Goal: Task Accomplishment & Management: Use online tool/utility

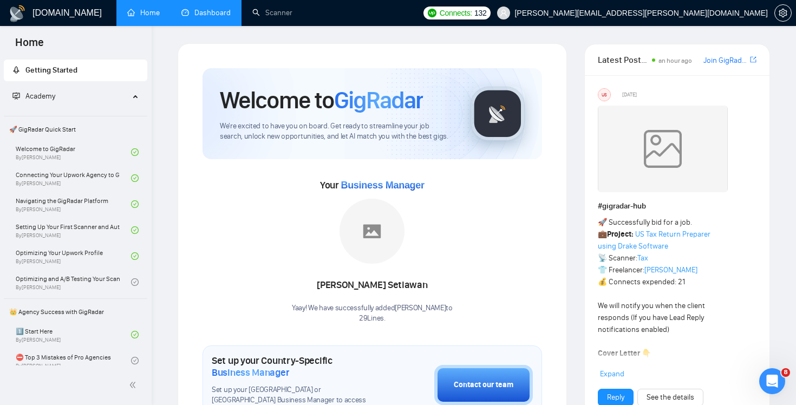
click at [224, 16] on link "Dashboard" at bounding box center [205, 12] width 49 height 9
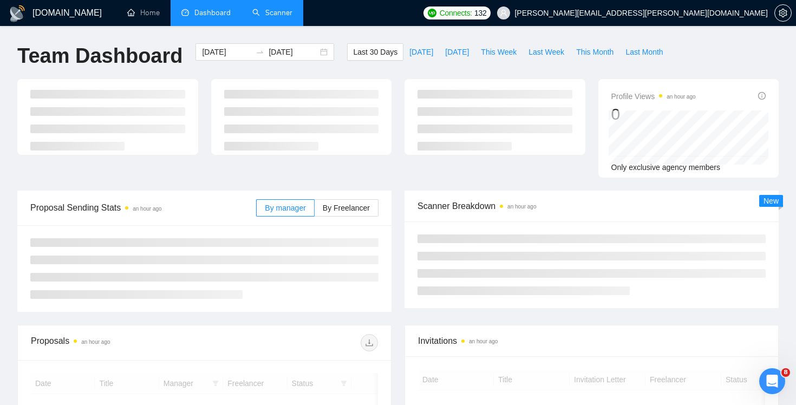
click at [271, 17] on link "Scanner" at bounding box center [272, 12] width 40 height 9
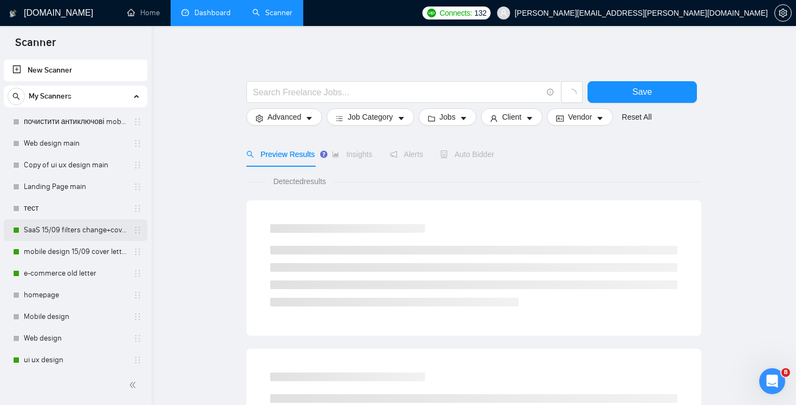
click at [57, 226] on link "SaaS 15/09 filters change+cover letter change" at bounding box center [75, 230] width 103 height 22
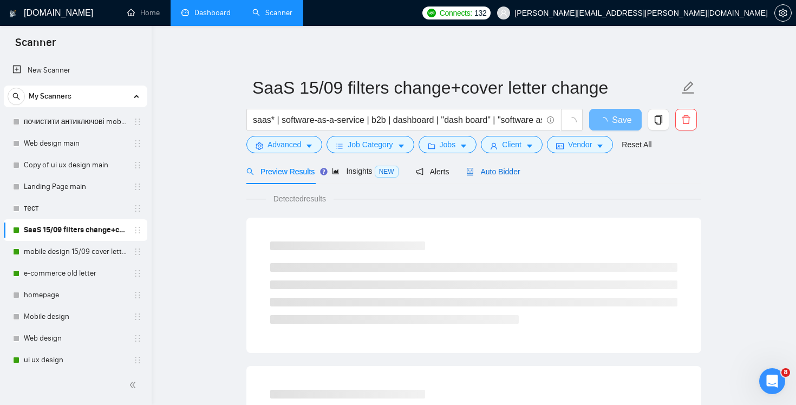
click at [511, 169] on span "Auto Bidder" at bounding box center [493, 171] width 54 height 9
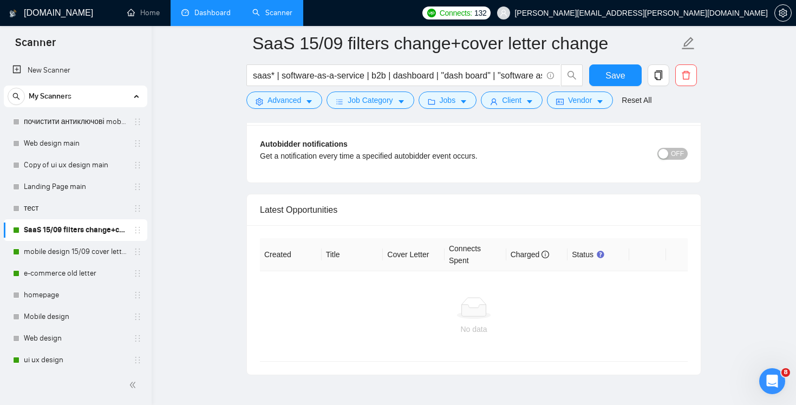
scroll to position [2623, 0]
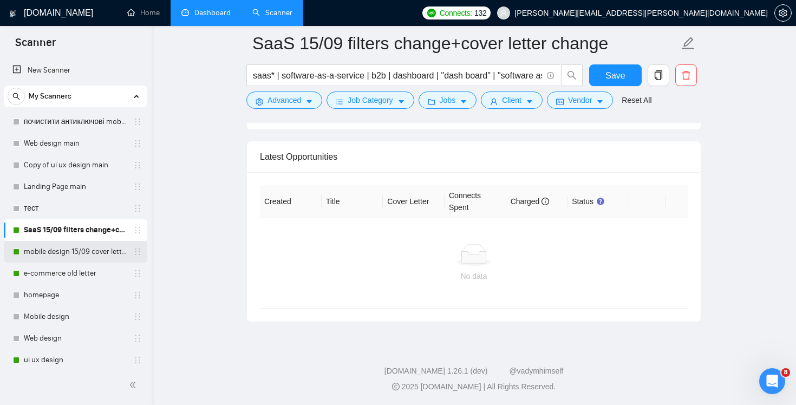
click at [57, 252] on link "mobile design 15/09 cover letter another first part" at bounding box center [75, 252] width 103 height 22
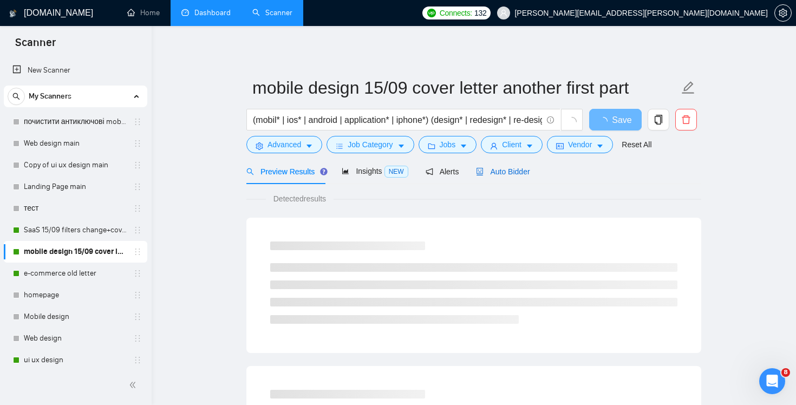
click at [506, 174] on span "Auto Bidder" at bounding box center [503, 171] width 54 height 9
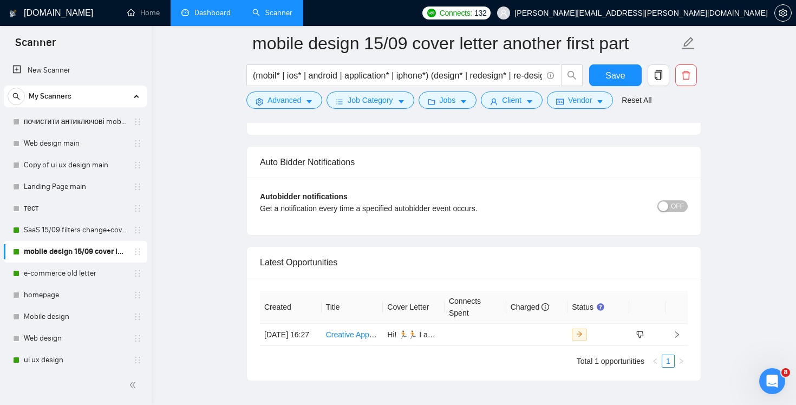
scroll to position [2587, 0]
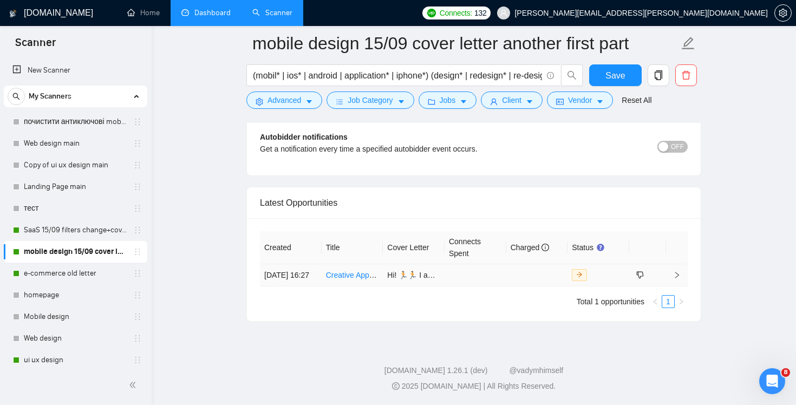
click at [503, 280] on td at bounding box center [475, 275] width 62 height 22
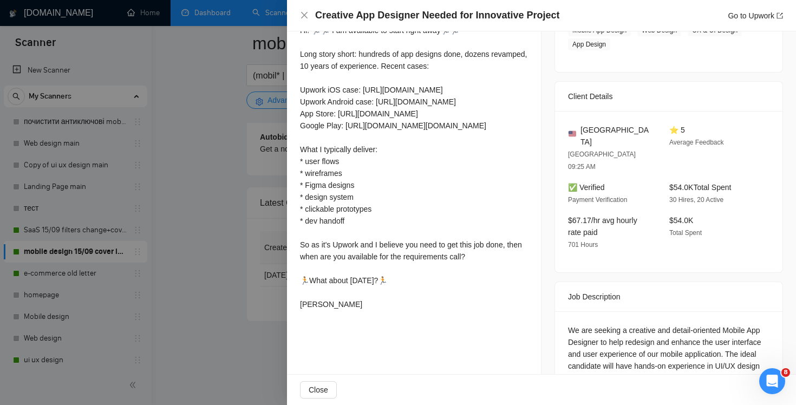
scroll to position [254, 0]
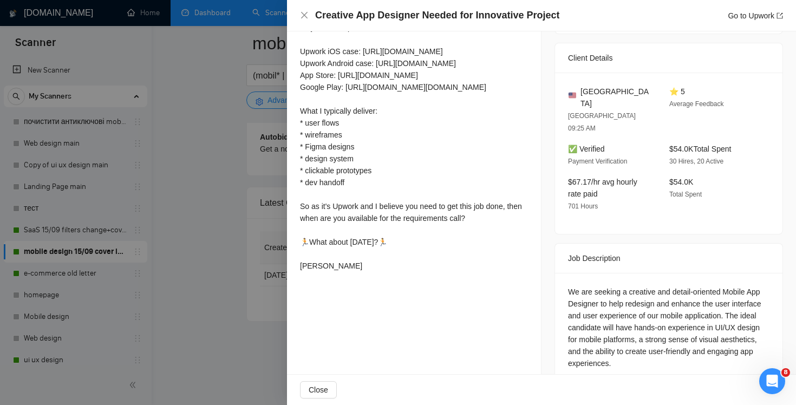
drag, startPoint x: 338, startPoint y: 342, endPoint x: 310, endPoint y: 198, distance: 146.7
click at [310, 198] on div "Hi! 🏃🏃 I am available to start right away🏃🏃 Long story short: hundreds of app d…" at bounding box center [414, 129] width 228 height 286
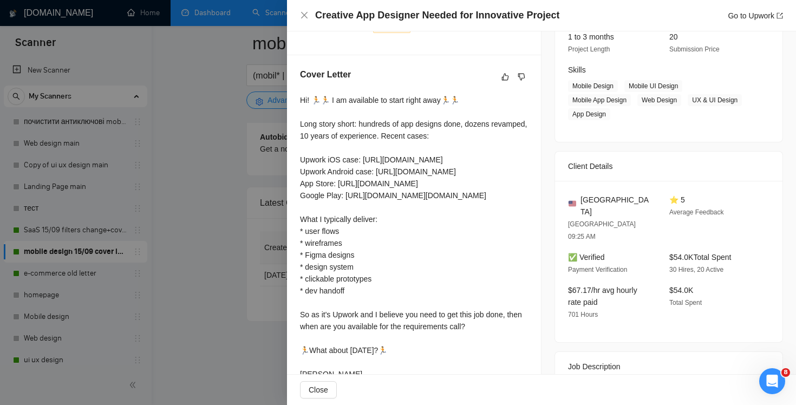
click at [300, 100] on div "Hi! 🏃🏃 I am available to start right away🏃🏃 Long story short: hundreds of app d…" at bounding box center [414, 237] width 228 height 286
copy div "Hi! 🏃🏃 I am available to start right away🏃🏃 Long story short: hundreds of app d…"
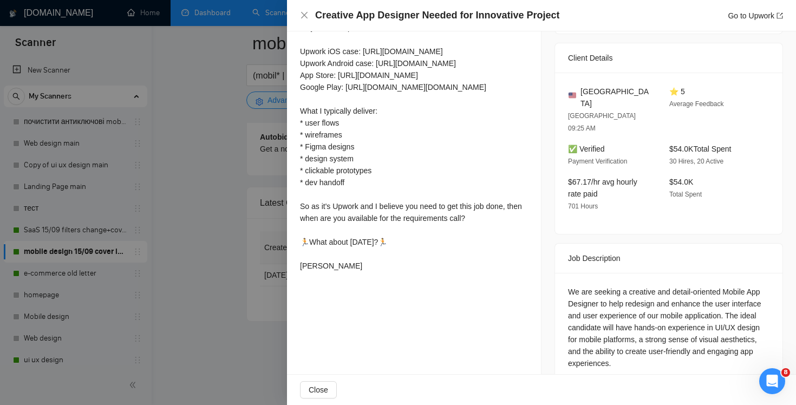
click at [365, 107] on div "Hi! 🏃🏃 I am available to start right away🏃🏃 Long story short: hundreds of app d…" at bounding box center [414, 129] width 228 height 286
click at [303, 18] on icon "close" at bounding box center [304, 15] width 9 height 9
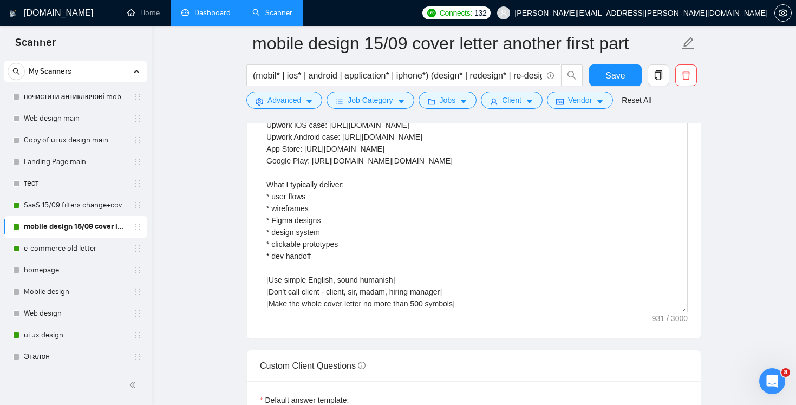
scroll to position [1544, 0]
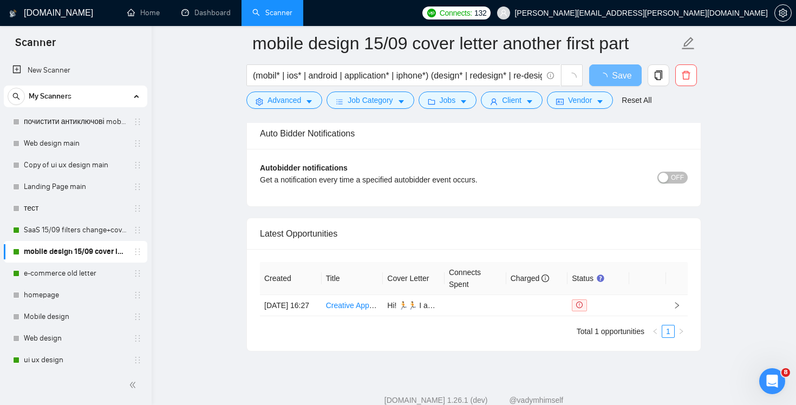
scroll to position [2469, 0]
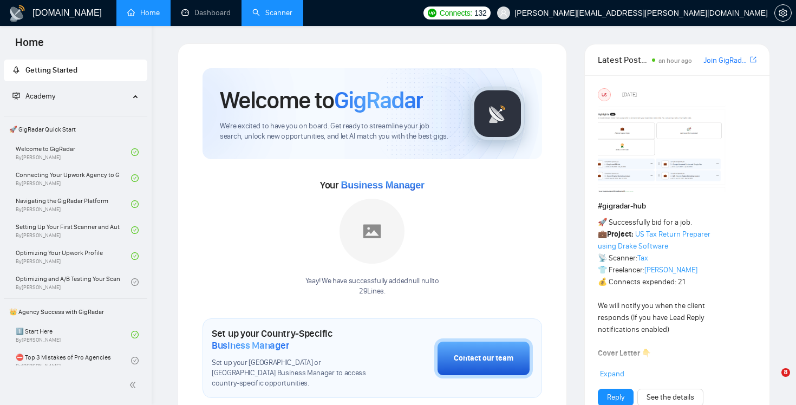
click at [270, 17] on link "Scanner" at bounding box center [272, 12] width 40 height 9
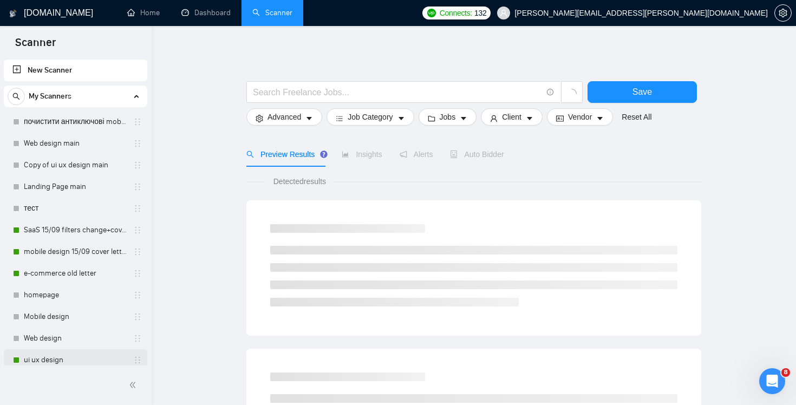
click at [64, 359] on link "ui ux design" at bounding box center [75, 360] width 103 height 22
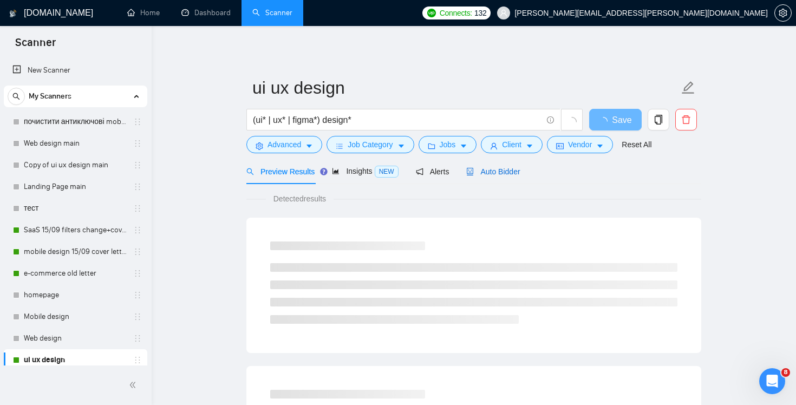
click at [503, 176] on div "Auto Bidder" at bounding box center [493, 172] width 54 height 12
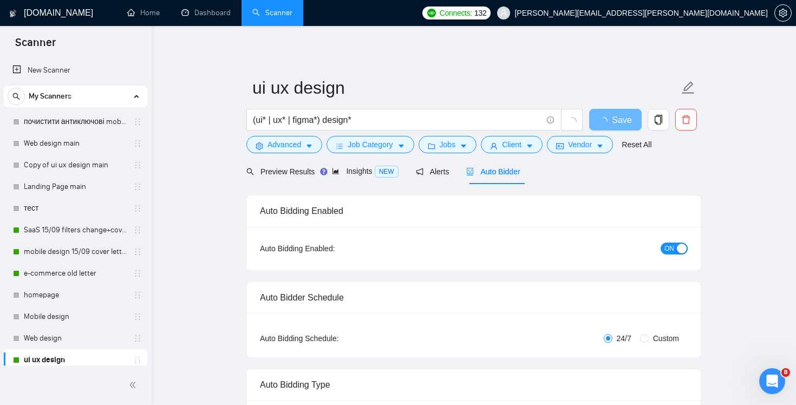
checkbox input "true"
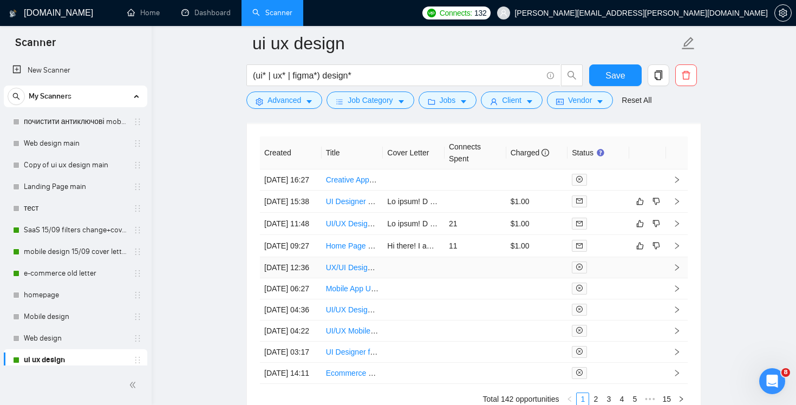
scroll to position [2804, 0]
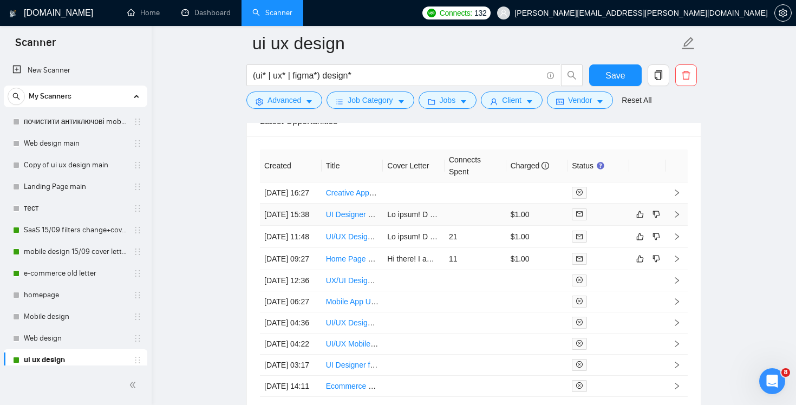
click at [483, 226] on td at bounding box center [475, 215] width 62 height 22
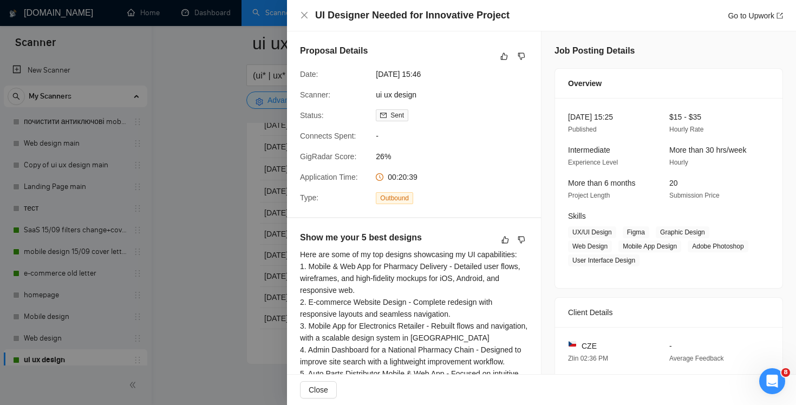
scroll to position [75, 0]
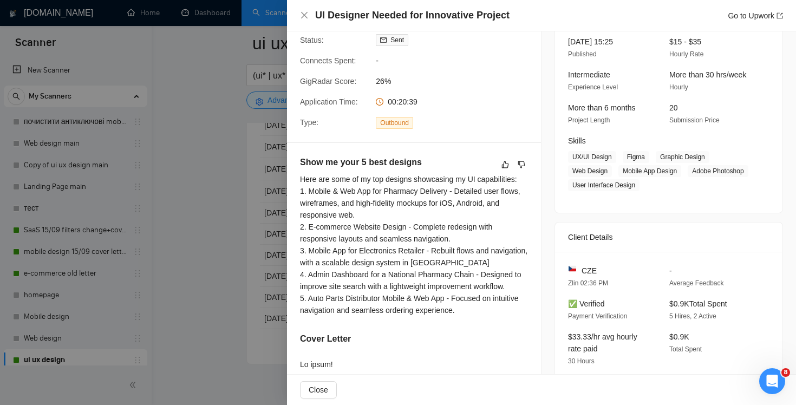
click at [587, 272] on span "CZE" at bounding box center [588, 271] width 15 height 12
